Goal: Navigation & Orientation: Find specific page/section

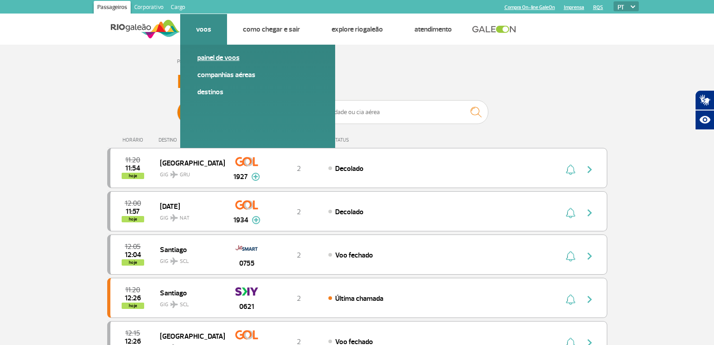
click at [204, 58] on link "Painel de voos" at bounding box center [257, 58] width 121 height 10
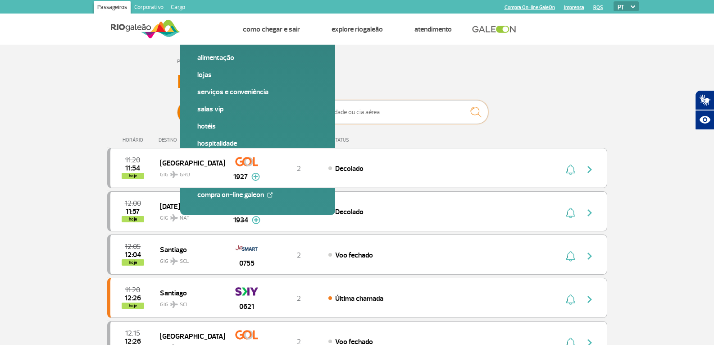
click at [334, 106] on input "text" at bounding box center [398, 112] width 180 height 24
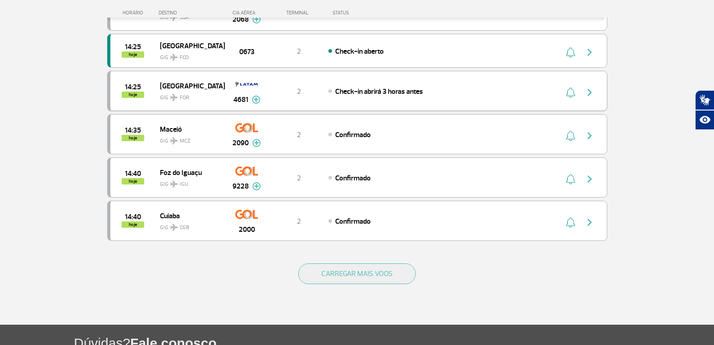
scroll to position [869, 0]
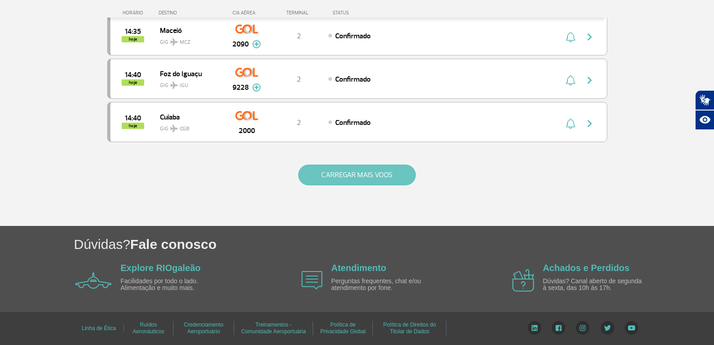
click at [363, 185] on button "CARREGAR MAIS VOOS" at bounding box center [357, 174] width 118 height 21
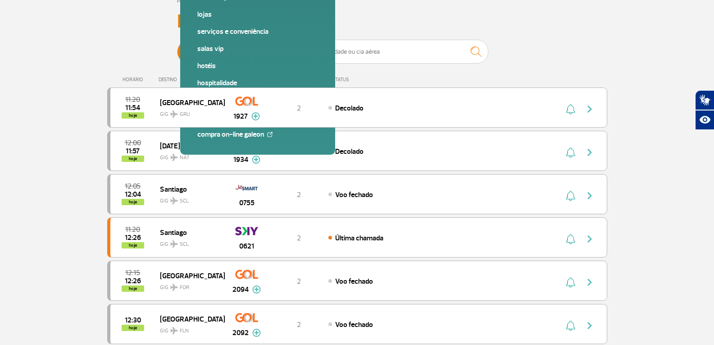
scroll to position [0, 0]
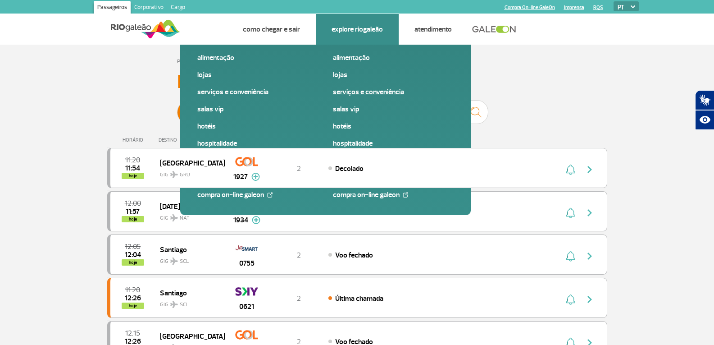
click at [343, 86] on span "Lojas" at bounding box center [393, 78] width 121 height 17
click at [343, 89] on link "Serviços e Conveniência" at bounding box center [393, 92] width 121 height 10
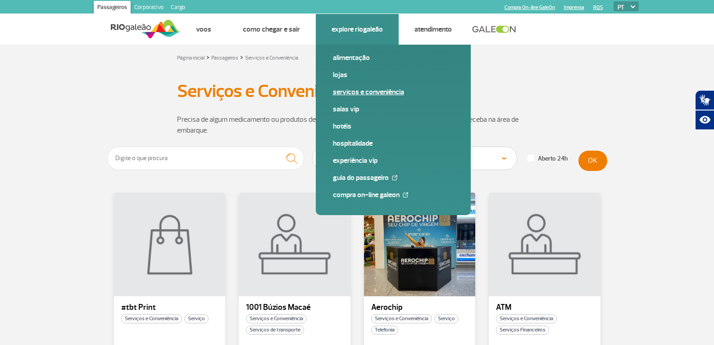
click at [355, 92] on link "Serviços e Conveniência" at bounding box center [393, 92] width 121 height 10
click at [345, 60] on link "Alimentação" at bounding box center [393, 58] width 121 height 10
